Goal: Feedback & Contribution: Submit feedback/report problem

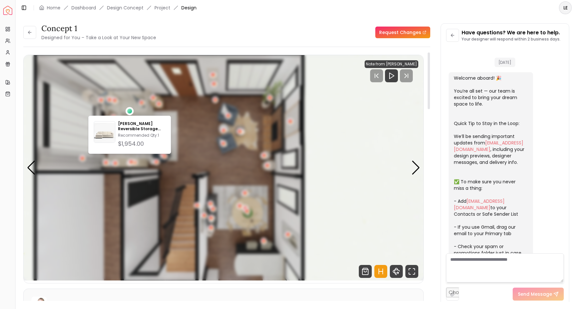
scroll to position [338, 0]
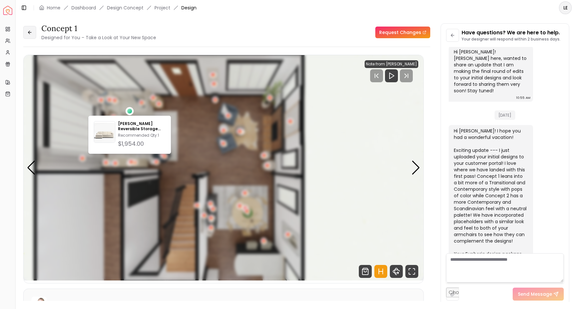
click at [30, 33] on icon at bounding box center [29, 32] width 5 height 5
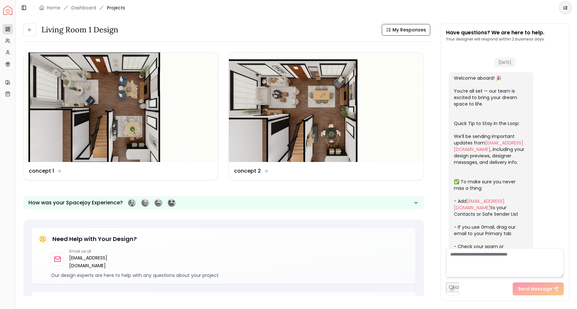
scroll to position [410, 0]
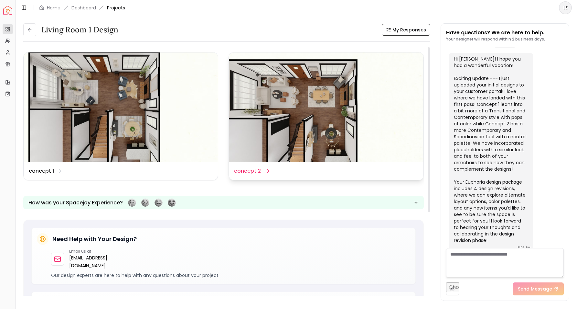
click at [302, 117] on img at bounding box center [326, 106] width 194 height 109
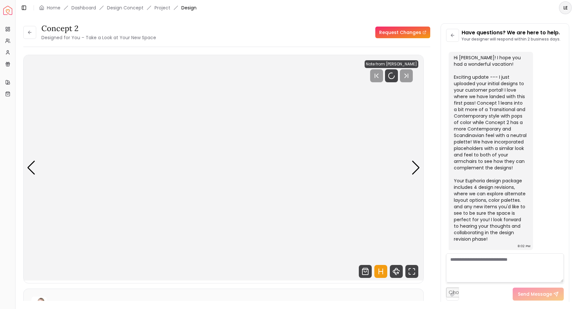
scroll to position [405, 0]
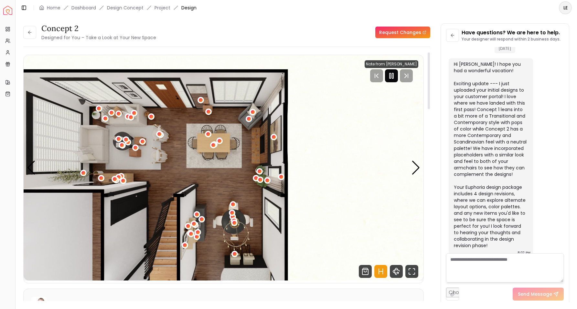
click at [392, 77] on icon "Pause" at bounding box center [392, 76] width 8 height 8
click at [418, 166] on div "Next slide" at bounding box center [416, 167] width 9 height 14
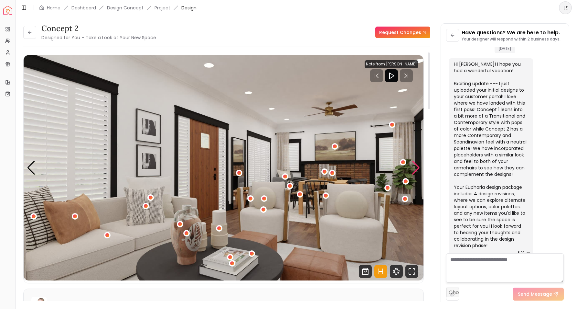
click at [418, 166] on div "Next slide" at bounding box center [416, 167] width 9 height 14
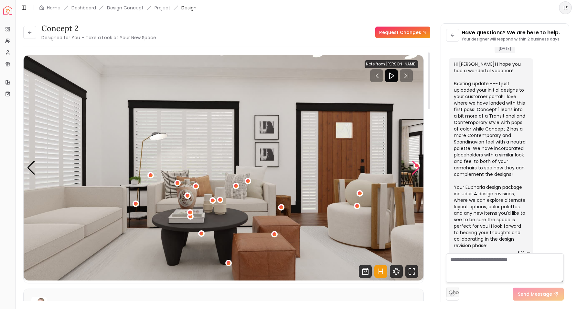
click at [418, 166] on div "Next slide" at bounding box center [416, 167] width 9 height 14
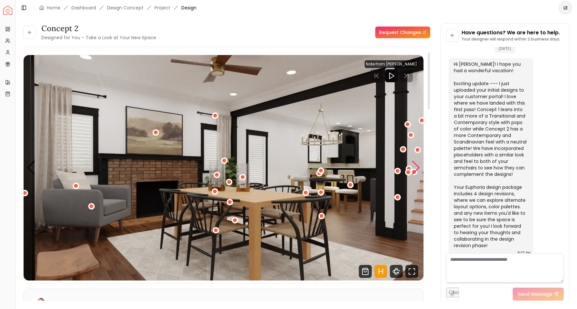
click at [418, 166] on div "Next slide" at bounding box center [416, 167] width 9 height 14
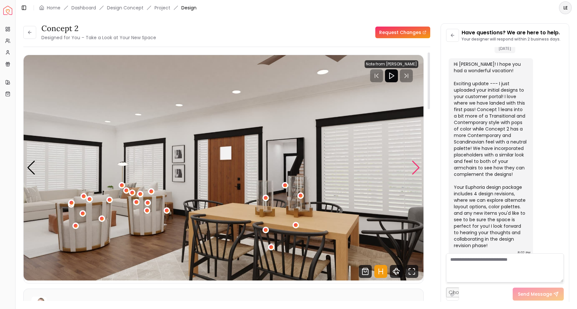
click at [418, 166] on div "Next slide" at bounding box center [416, 167] width 9 height 14
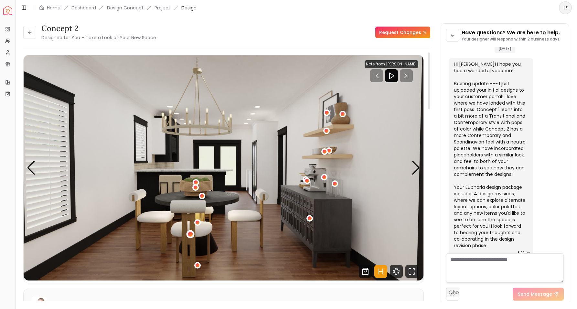
click at [190, 234] on div "6 / 7" at bounding box center [190, 233] width 5 height 5
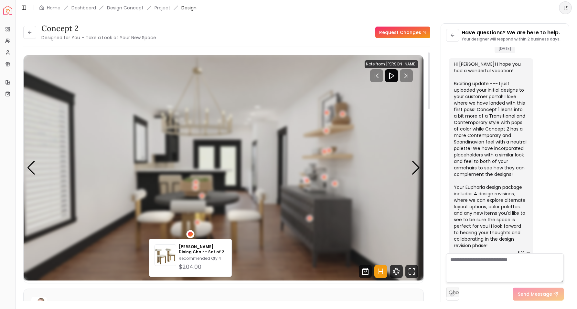
click at [190, 234] on div "6 / 7" at bounding box center [190, 233] width 5 height 5
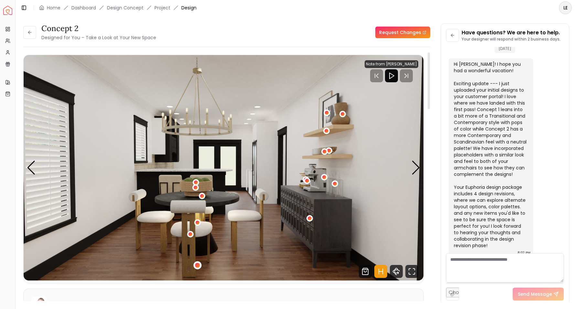
click at [197, 265] on div "6 / 7" at bounding box center [197, 264] width 5 height 5
click at [193, 252] on img "6 / 7" at bounding box center [224, 167] width 400 height 225
click at [198, 224] on div "6 / 7" at bounding box center [197, 222] width 5 height 5
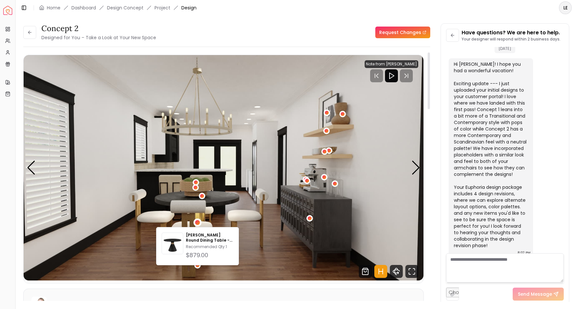
click at [270, 225] on img "6 / 7" at bounding box center [224, 167] width 400 height 225
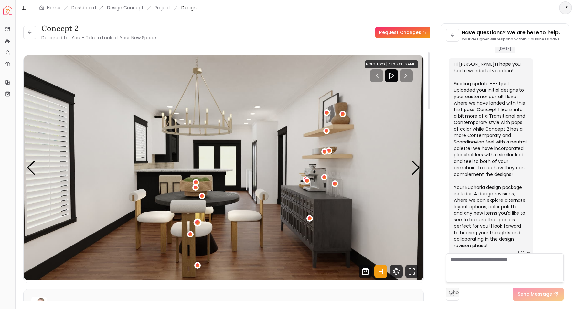
click at [198, 222] on div "6 / 7" at bounding box center [197, 222] width 5 height 5
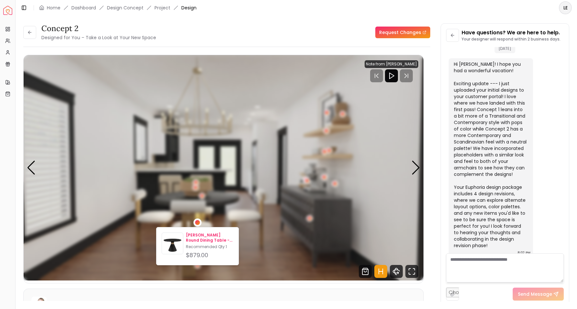
click at [195, 242] on p "Rowena Round Dining Table - Black" at bounding box center [210, 237] width 48 height 10
click at [32, 32] on button at bounding box center [29, 32] width 13 height 13
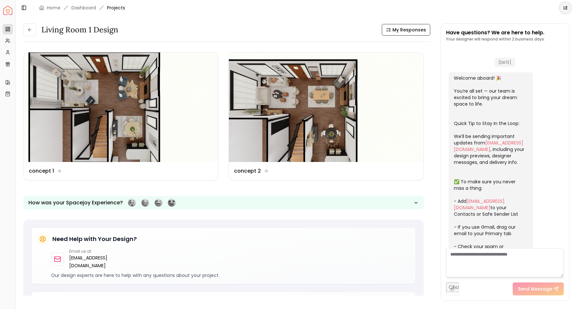
scroll to position [410, 0]
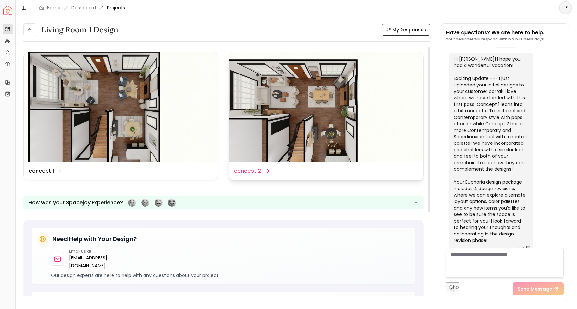
click at [312, 118] on img at bounding box center [326, 106] width 194 height 109
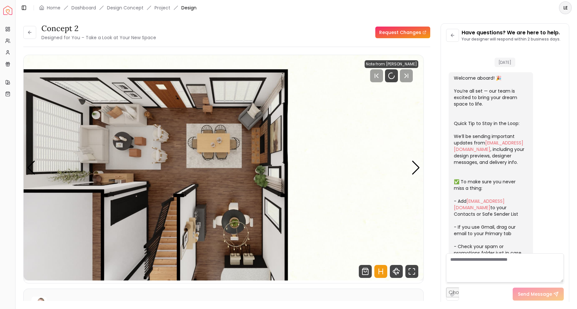
scroll to position [405, 0]
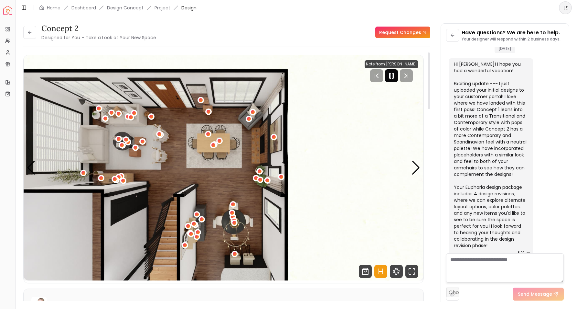
click at [392, 77] on icon "Pause" at bounding box center [392, 76] width 8 height 8
click at [395, 28] on link "Request Changes" at bounding box center [402, 33] width 55 height 12
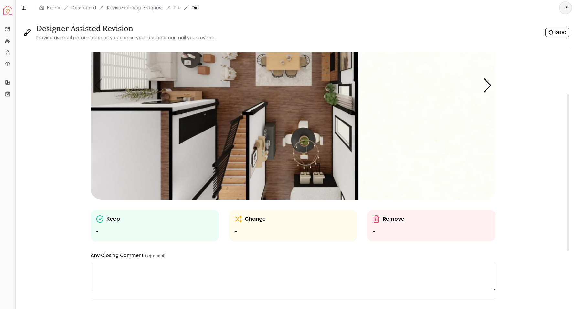
scroll to position [101, 0]
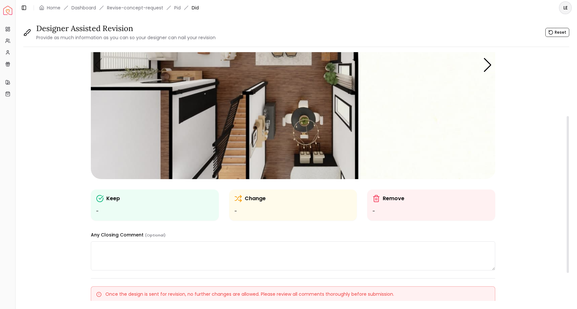
click at [340, 245] on textarea at bounding box center [293, 255] width 405 height 29
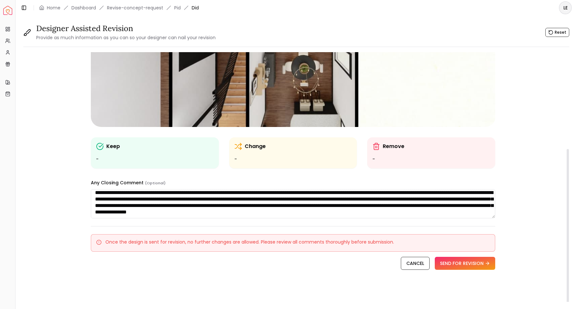
scroll to position [0, 0]
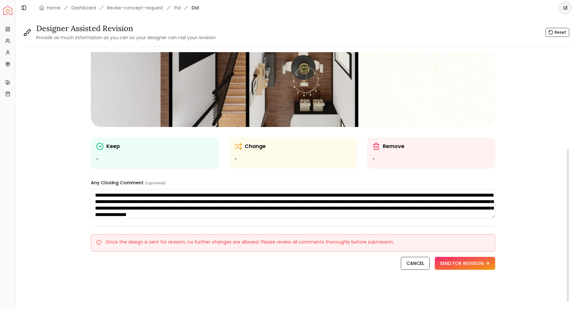
click at [216, 215] on textarea "**********" at bounding box center [293, 203] width 405 height 29
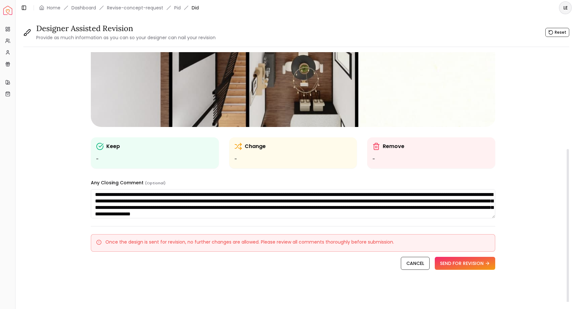
scroll to position [8, 0]
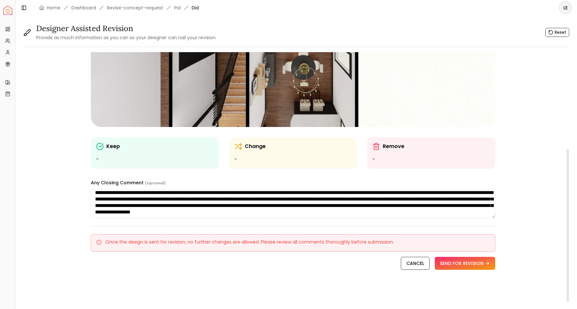
click at [150, 213] on textarea "**********" at bounding box center [293, 203] width 405 height 29
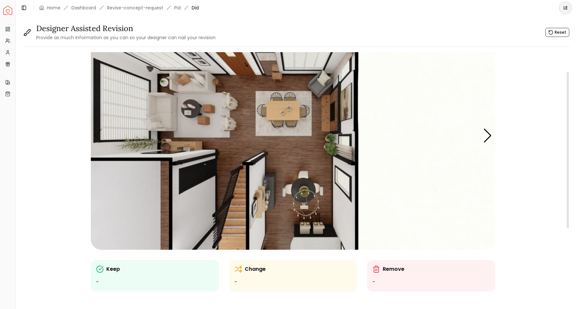
scroll to position [31, 0]
click at [150, 141] on img "1 / 7" at bounding box center [293, 135] width 405 height 228
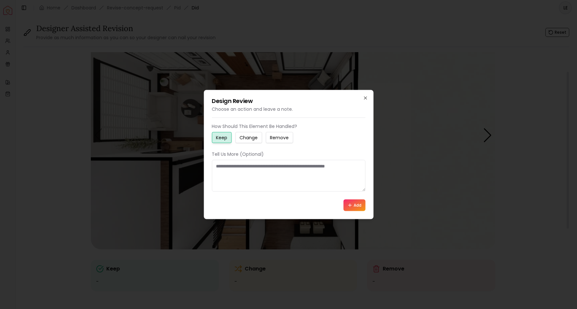
click at [150, 141] on div at bounding box center [288, 154] width 577 height 309
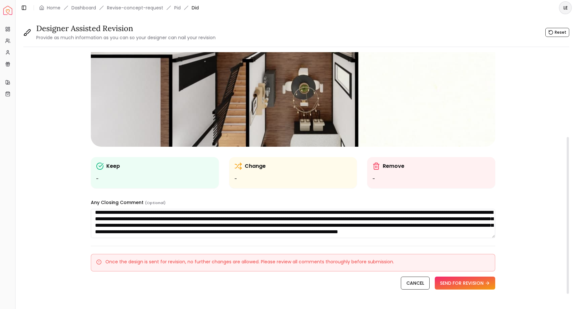
scroll to position [134, 0]
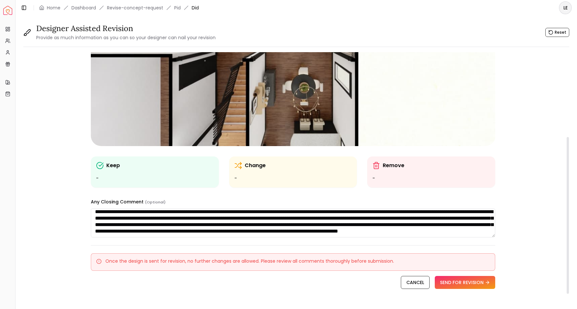
click at [388, 229] on textarea "**********" at bounding box center [293, 222] width 405 height 29
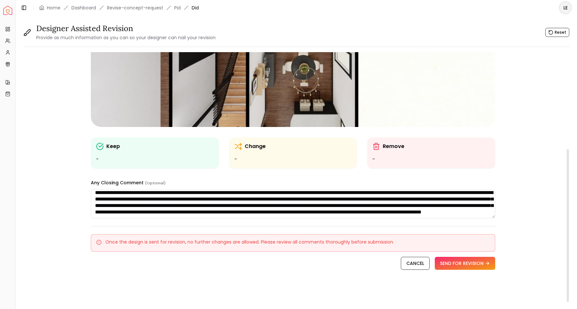
scroll to position [14, 0]
click at [277, 164] on div "Change -" at bounding box center [293, 152] width 128 height 31
click at [270, 161] on ul "-" at bounding box center [293, 159] width 118 height 8
click at [237, 158] on ul "-" at bounding box center [293, 159] width 118 height 8
click at [248, 145] on p "Change" at bounding box center [255, 146] width 21 height 8
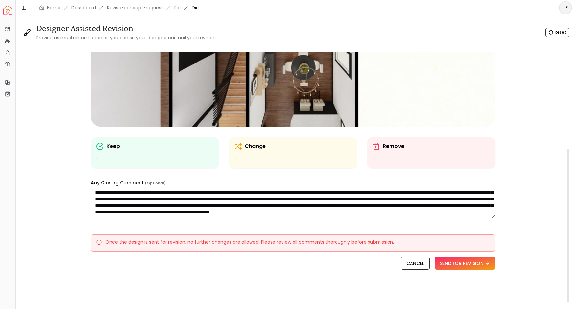
click at [248, 145] on p "Change" at bounding box center [255, 146] width 21 height 8
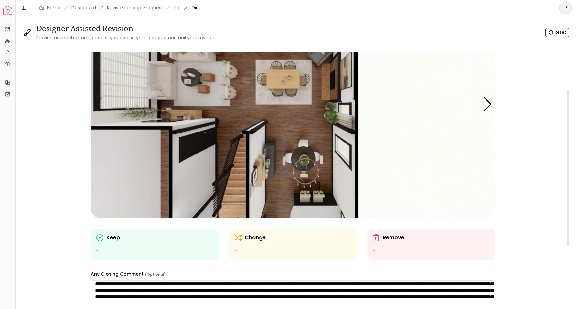
scroll to position [62, 0]
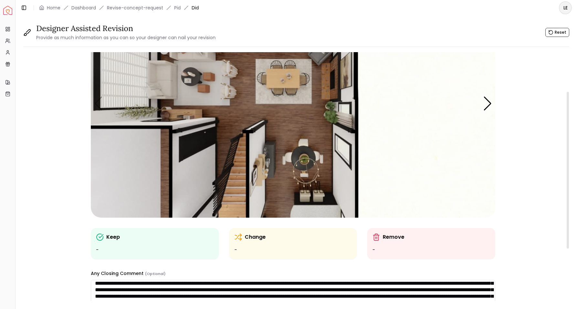
click at [148, 246] on ul "-" at bounding box center [155, 250] width 118 height 8
click at [273, 162] on img "1 / 7" at bounding box center [293, 104] width 405 height 228
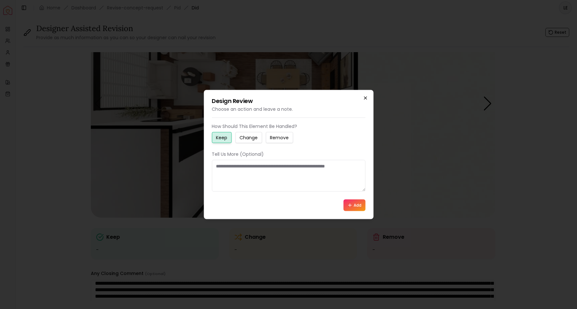
click at [366, 98] on icon "button" at bounding box center [365, 97] width 5 height 5
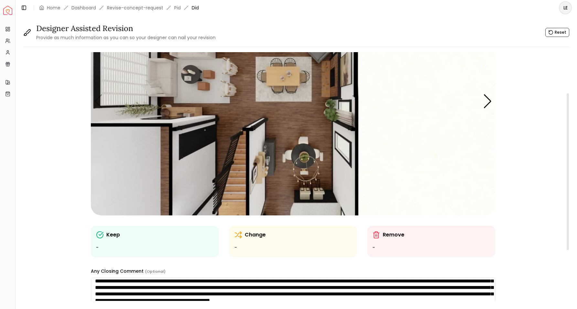
scroll to position [153, 0]
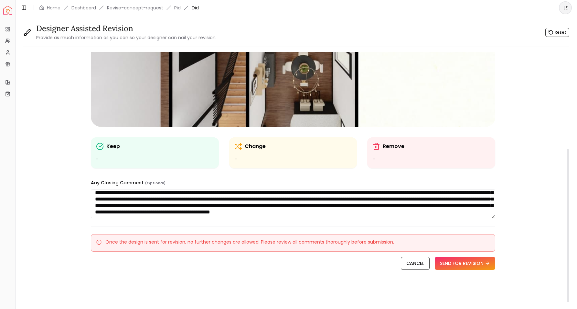
click at [381, 213] on textarea "**********" at bounding box center [293, 203] width 405 height 29
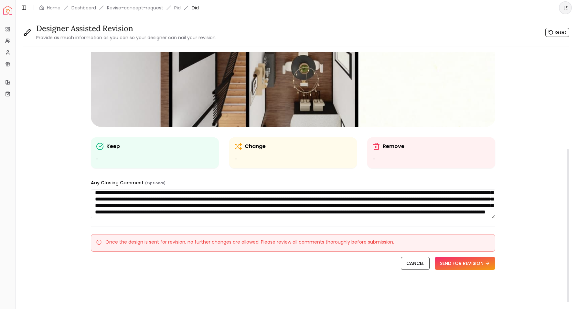
click at [331, 261] on div "CANCEL SEND FOR REVISION" at bounding box center [293, 262] width 405 height 13
click at [473, 265] on button "SEND FOR REVISION" at bounding box center [465, 262] width 60 height 13
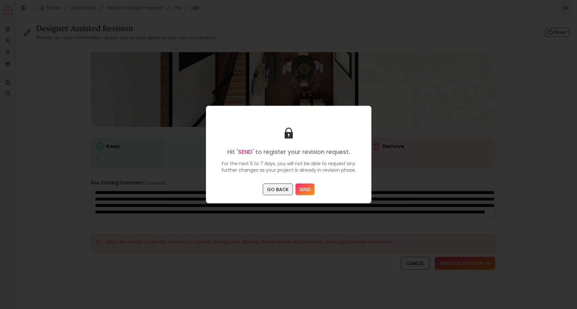
click at [282, 187] on button "GO BACK" at bounding box center [278, 189] width 30 height 12
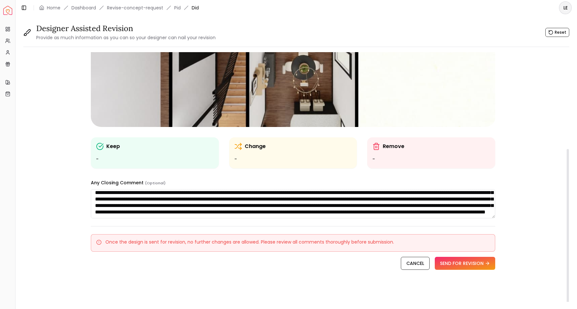
scroll to position [22, 0]
click at [351, 215] on textarea "**********" at bounding box center [293, 203] width 405 height 29
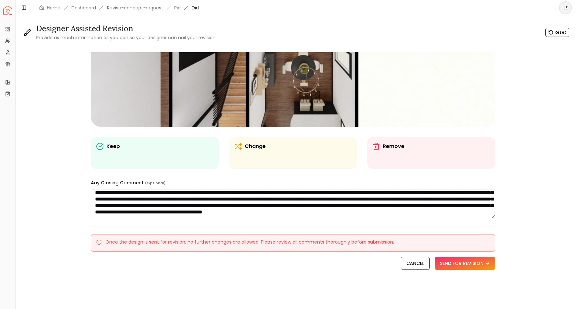
scroll to position [27, 0]
type textarea "**********"
click at [464, 264] on button "SEND FOR REVISION" at bounding box center [465, 262] width 60 height 13
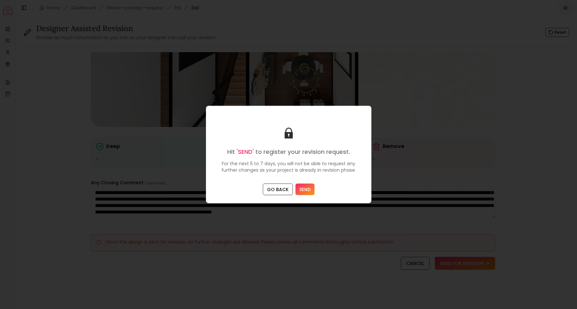
click at [303, 189] on button "SEND" at bounding box center [305, 189] width 19 height 12
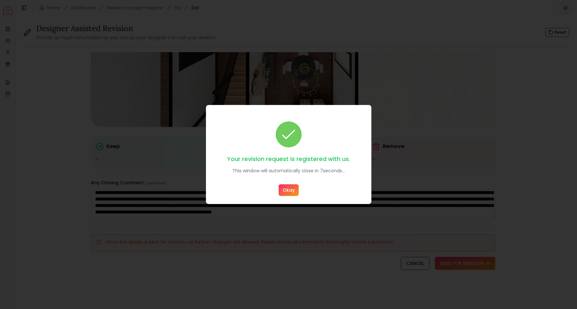
click at [287, 190] on button "Okay" at bounding box center [289, 190] width 20 height 12
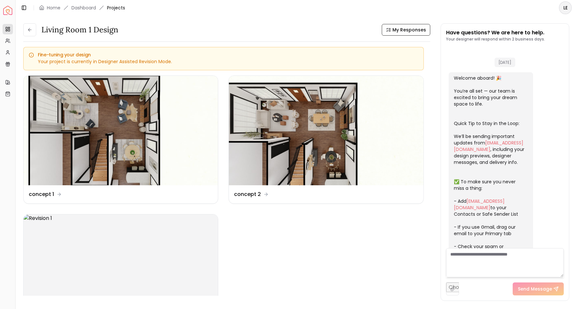
scroll to position [410, 0]
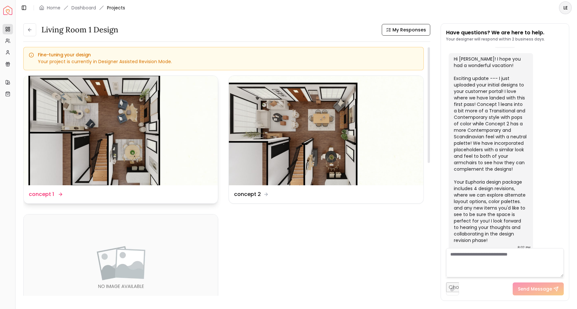
click at [163, 137] on img at bounding box center [121, 130] width 194 height 109
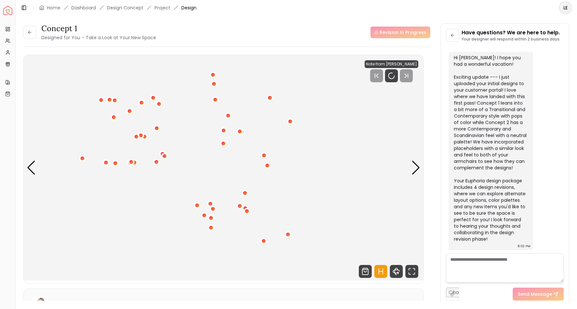
scroll to position [405, 0]
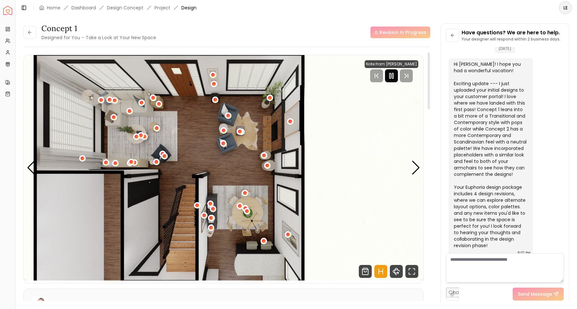
click at [390, 78] on rect "Pause" at bounding box center [390, 75] width 1 height 5
click at [397, 35] on div "Revision In Progress" at bounding box center [401, 33] width 60 height 12
click at [497, 257] on textarea at bounding box center [505, 267] width 118 height 29
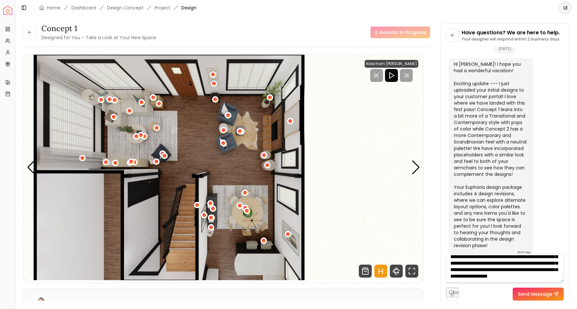
scroll to position [87, 0]
click at [538, 275] on textarea "**********" at bounding box center [505, 267] width 118 height 29
click at [475, 278] on textarea "**********" at bounding box center [505, 267] width 118 height 29
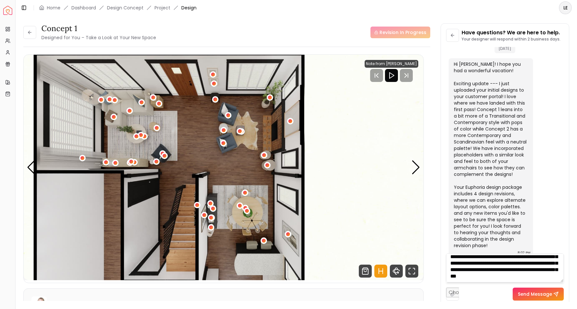
click at [506, 277] on textarea "**********" at bounding box center [505, 267] width 118 height 29
click at [467, 276] on textarea "**********" at bounding box center [505, 267] width 118 height 29
click at [531, 276] on textarea "**********" at bounding box center [505, 267] width 118 height 29
click at [501, 259] on textarea "**********" at bounding box center [505, 267] width 118 height 29
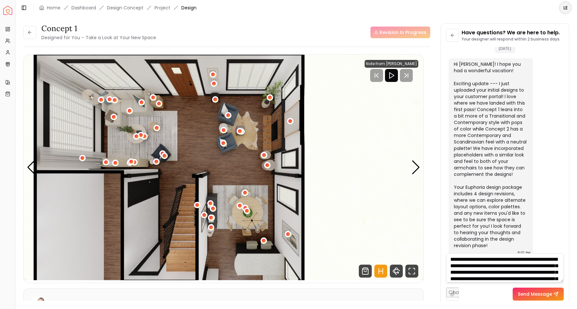
scroll to position [0, 0]
click at [466, 272] on textarea "**********" at bounding box center [505, 267] width 118 height 29
click at [479, 272] on textarea "**********" at bounding box center [505, 267] width 118 height 29
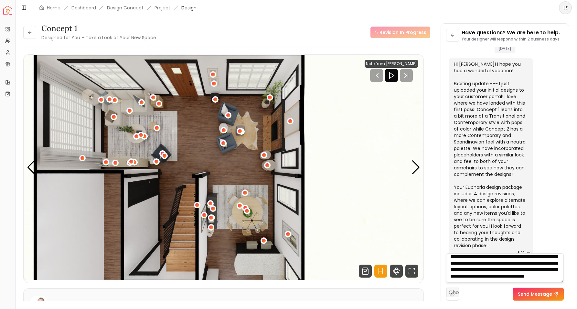
scroll to position [138, 0]
type textarea "**********"
click at [529, 294] on button "Send Message" at bounding box center [538, 293] width 51 height 13
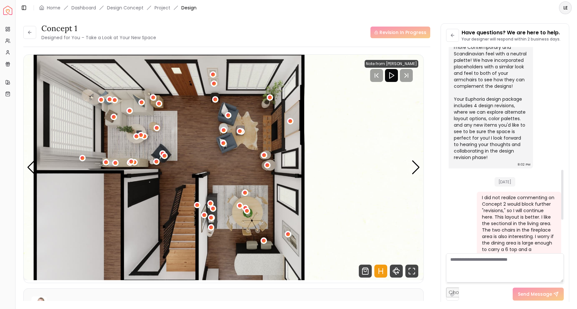
scroll to position [509, 0]
